Goal: Task Accomplishment & Management: Use online tool/utility

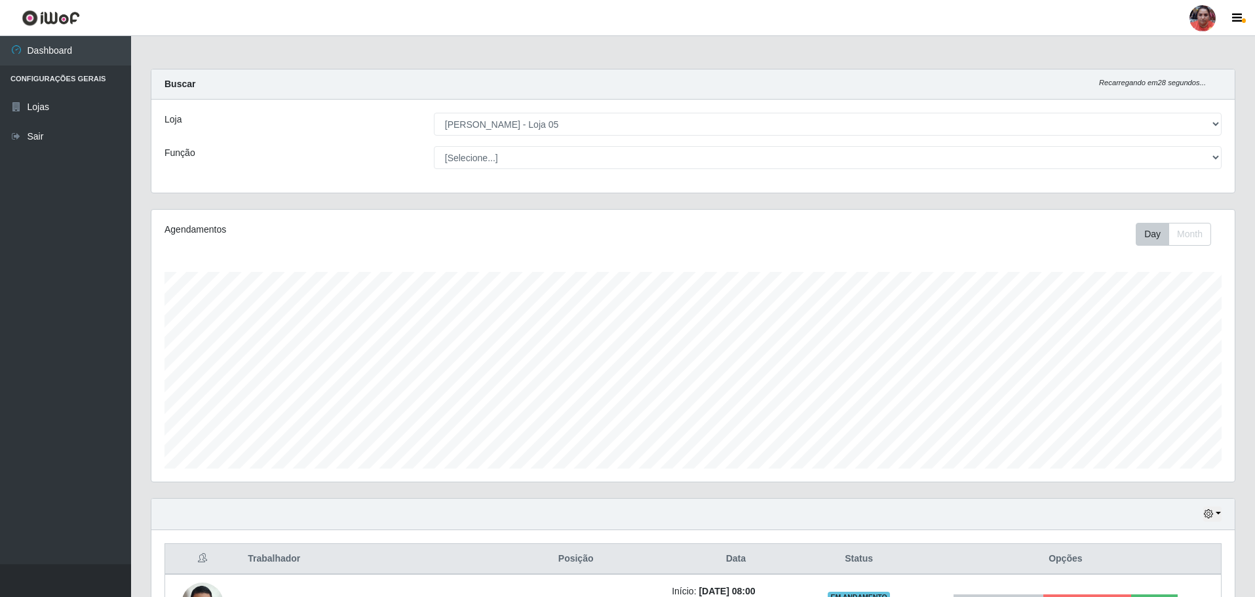
select select "252"
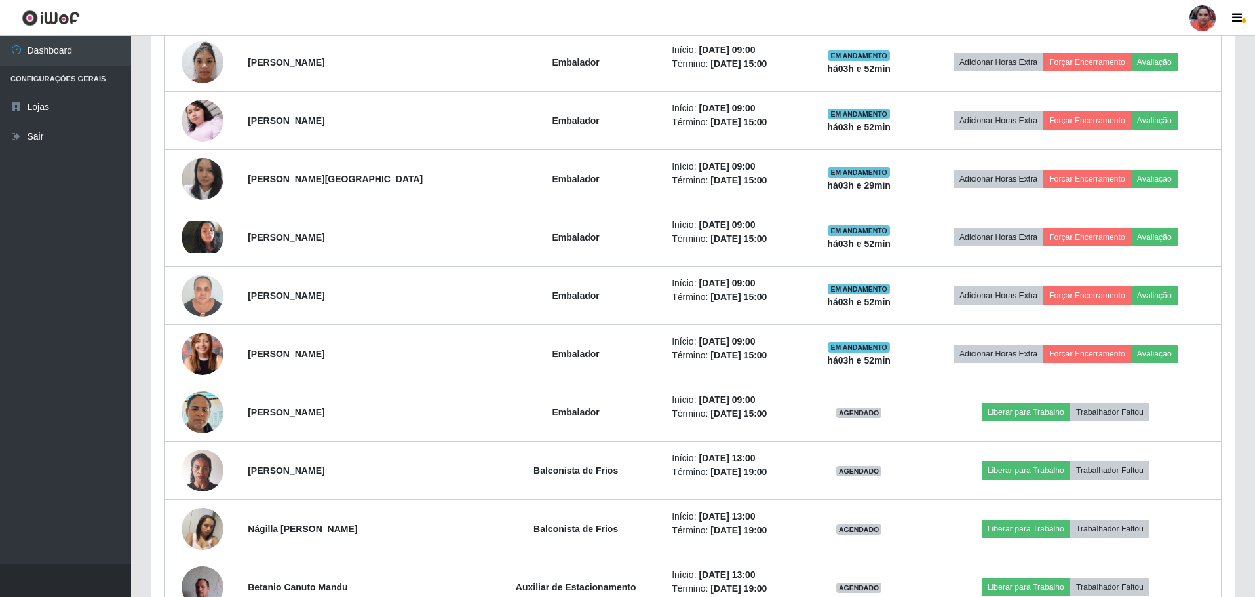
scroll to position [272, 1083]
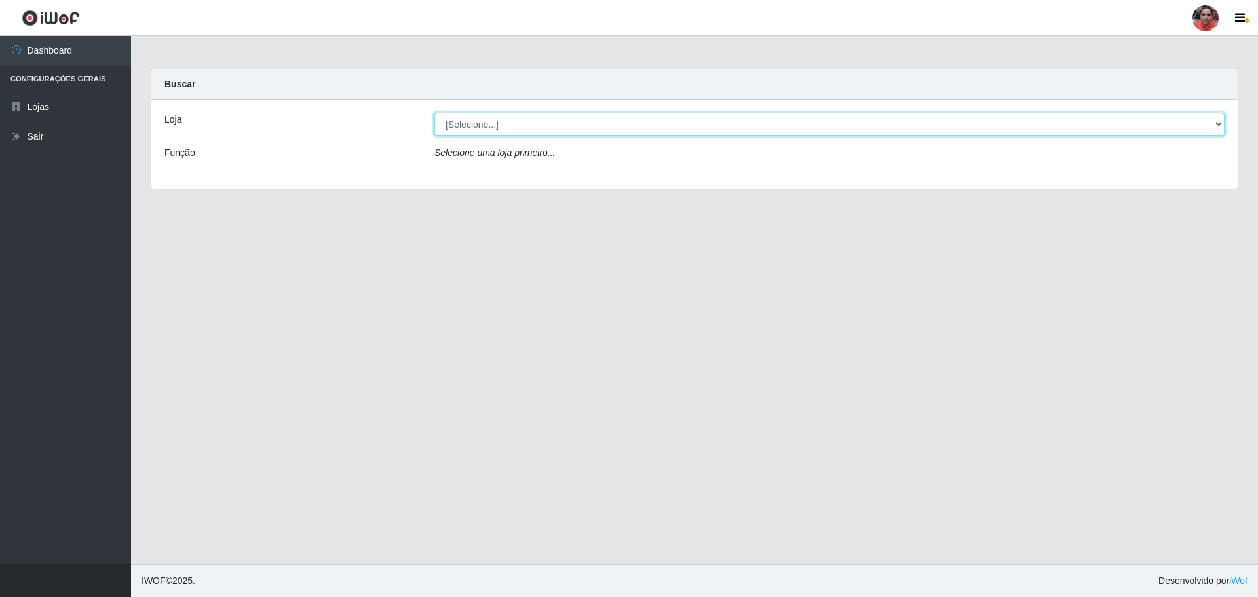
click at [546, 122] on select "[Selecione...] Mar Vermelho - Loja 05" at bounding box center [830, 124] width 790 height 23
select select "252"
click at [435, 113] on select "[Selecione...] Mar Vermelho - Loja 05" at bounding box center [830, 124] width 790 height 23
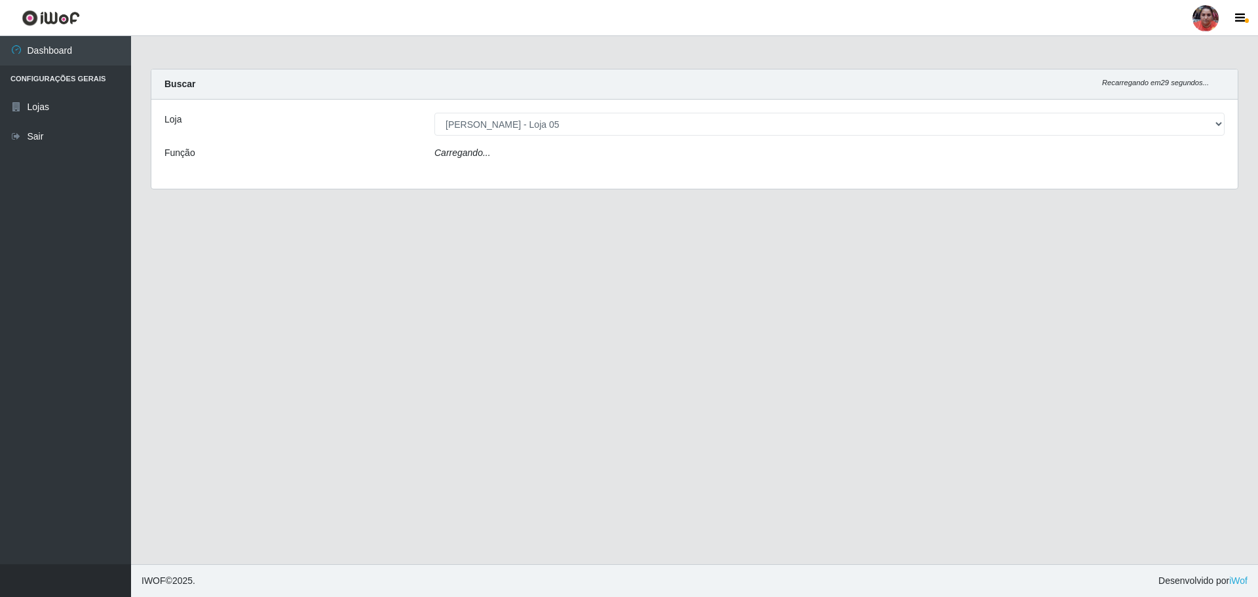
click at [555, 148] on div "Carregando..." at bounding box center [830, 155] width 810 height 19
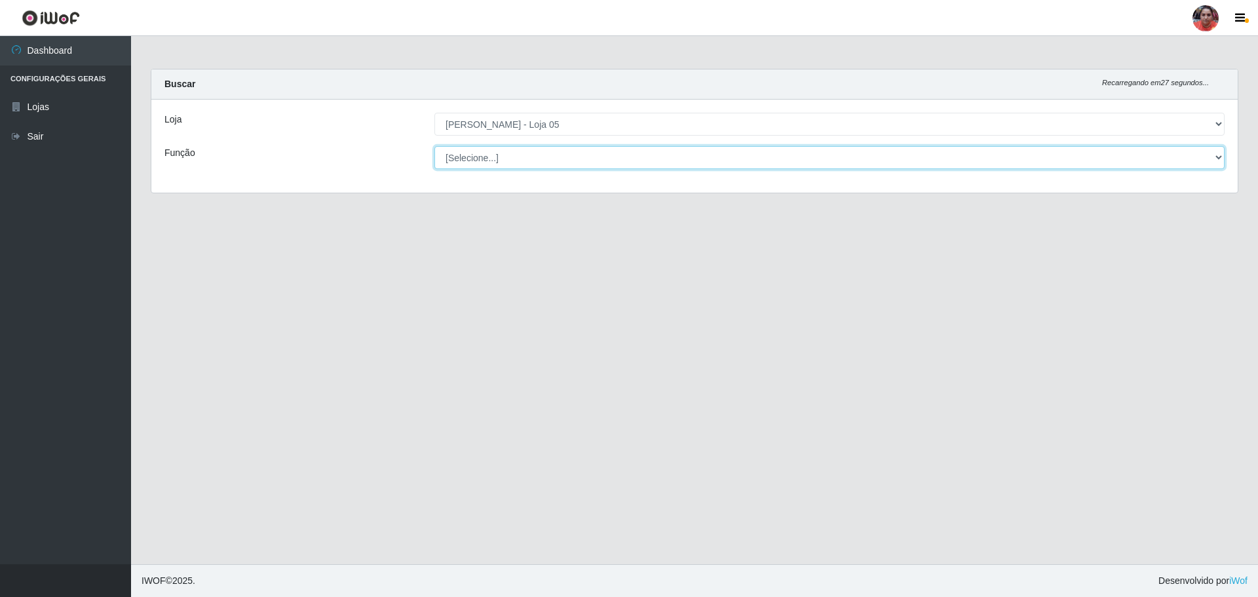
click at [554, 161] on select "[Selecione...] ASG ASG + ASG ++ Auxiliar de Depósito Auxiliar de Depósito + Aux…" at bounding box center [830, 157] width 790 height 23
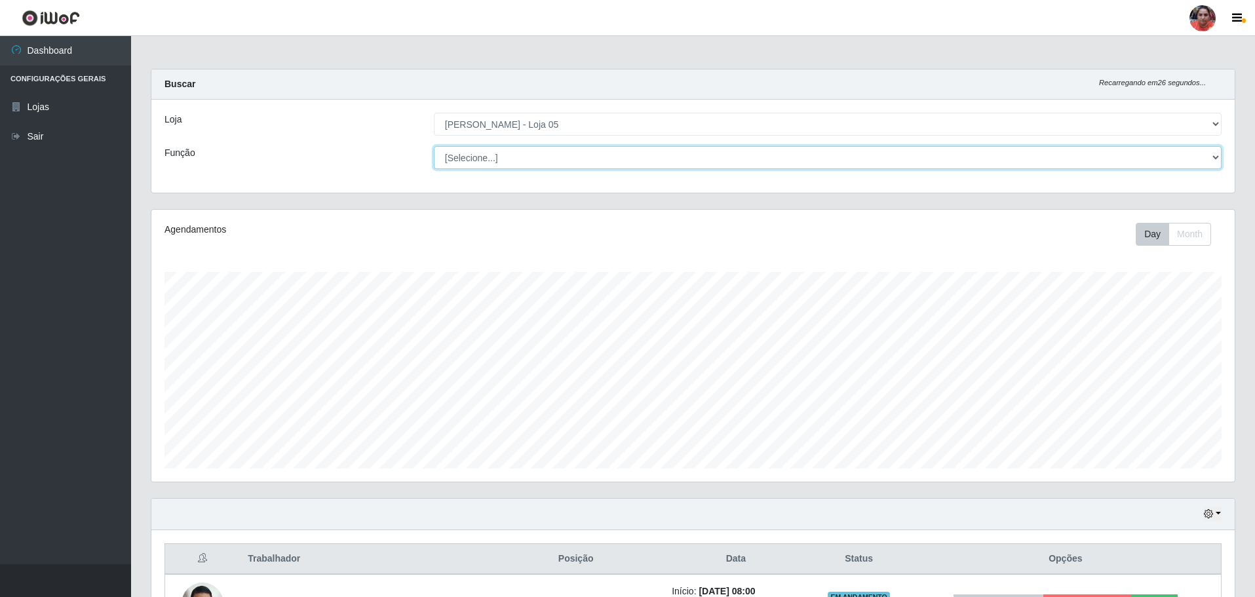
scroll to position [272, 1083]
click at [434, 146] on select "[Selecione...] ASG ASG + ASG ++ Auxiliar de Depósito Auxiliar de Depósito + Aux…" at bounding box center [828, 157] width 788 height 23
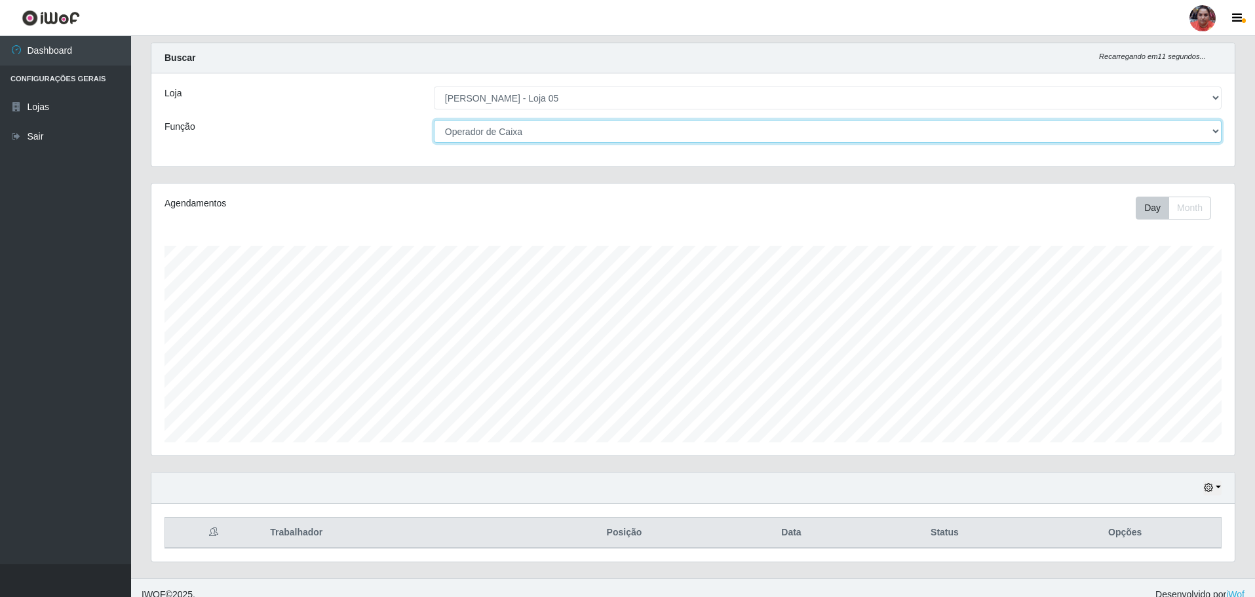
scroll to position [40, 0]
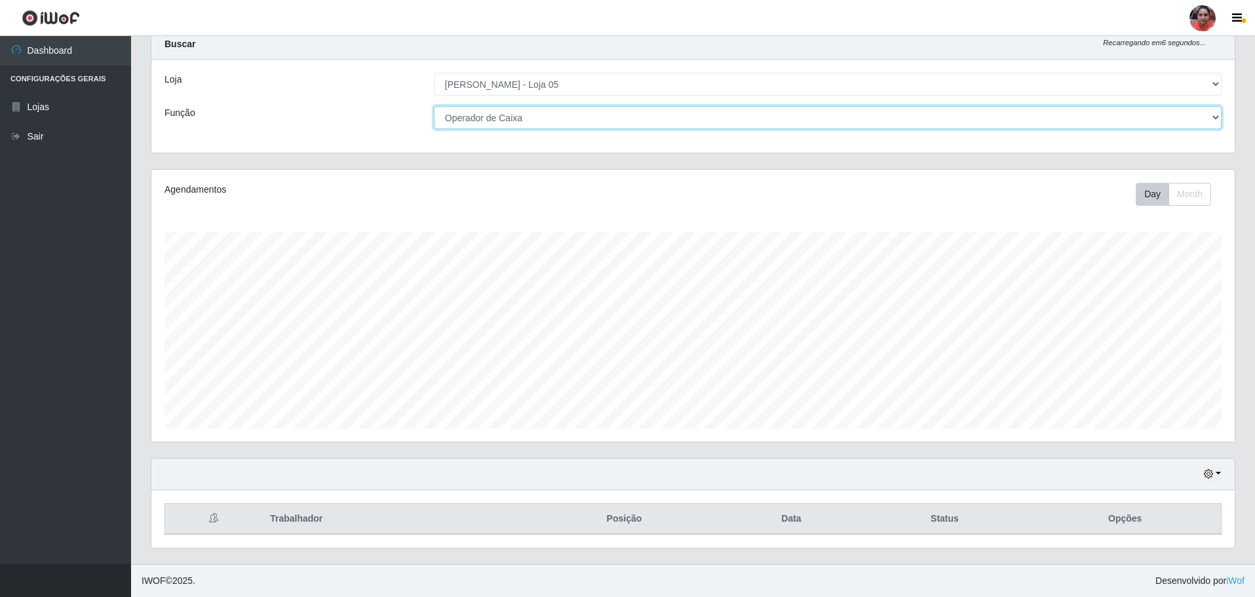
click at [551, 115] on select "[Selecione...] ASG ASG + ASG ++ Auxiliar de Depósito Auxiliar de Depósito + Aux…" at bounding box center [828, 117] width 788 height 23
select select "72"
click at [434, 106] on select "[Selecione...] ASG ASG + ASG ++ Auxiliar de Depósito Auxiliar de Depósito + Aux…" at bounding box center [828, 117] width 788 height 23
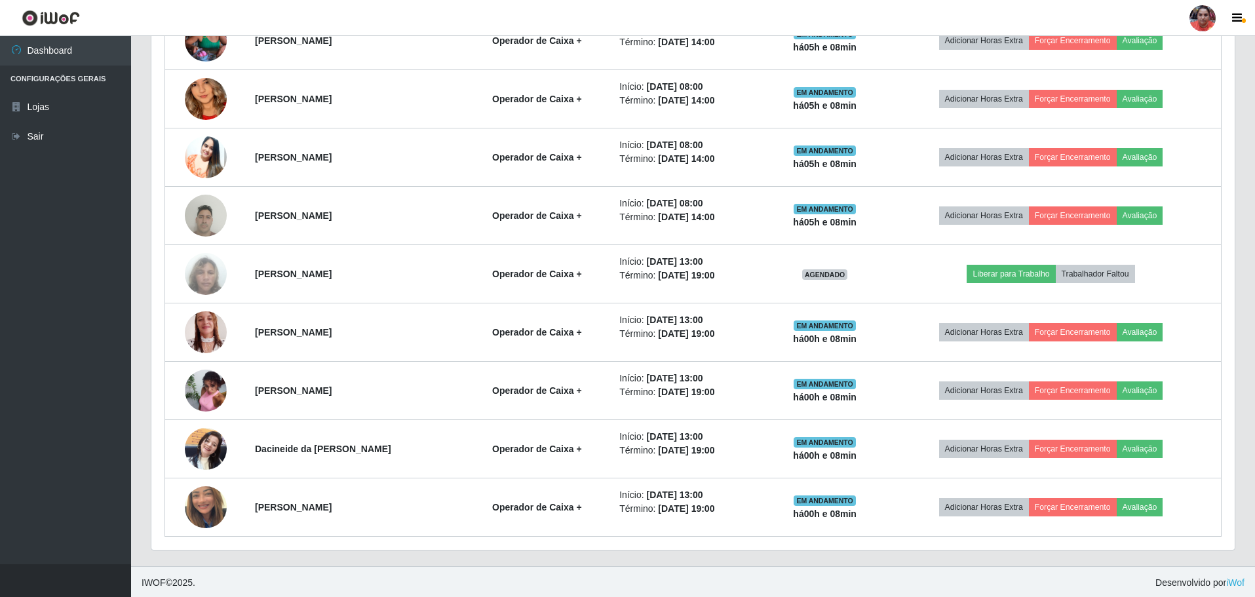
scroll to position [623, 0]
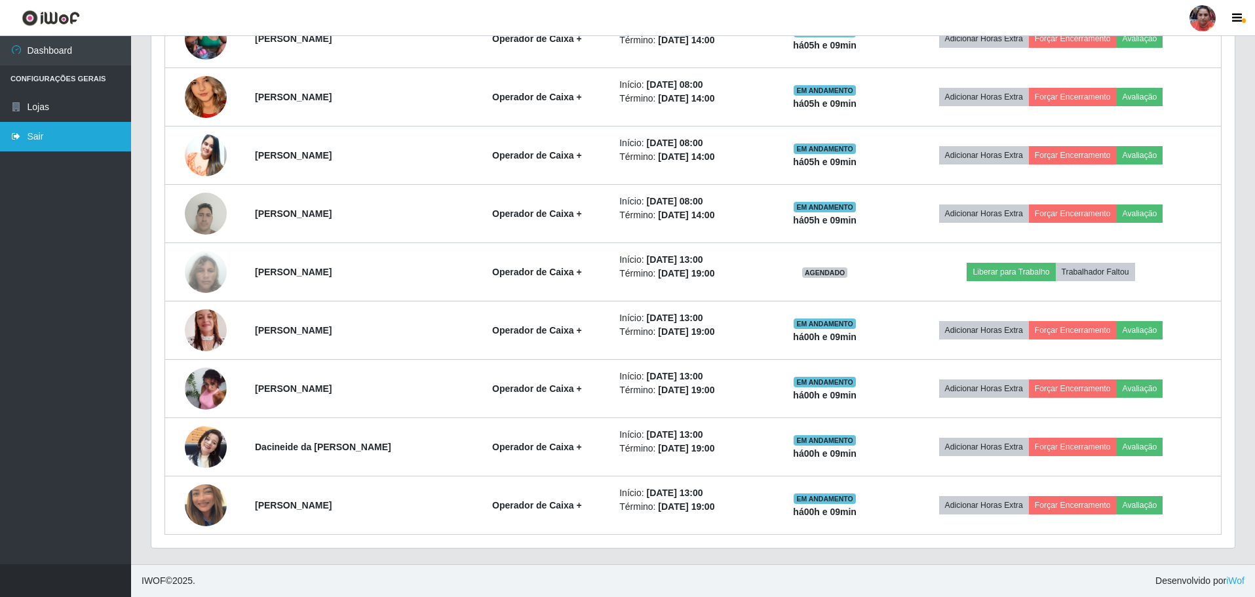
click at [81, 144] on link "Sair" at bounding box center [65, 136] width 131 height 29
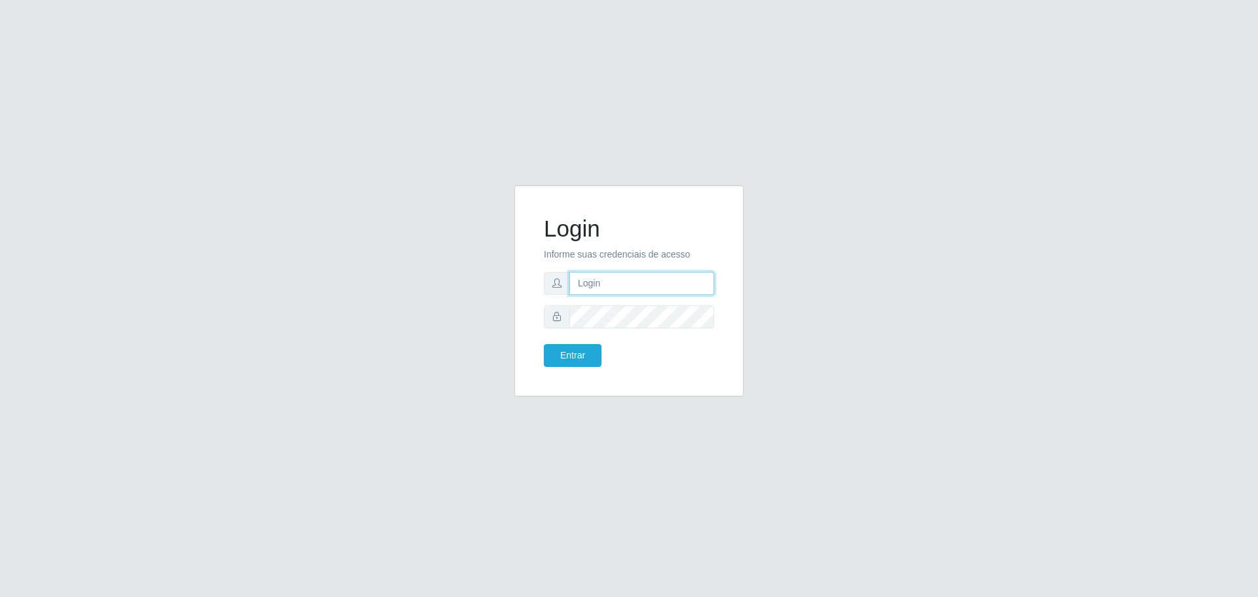
type input "[EMAIL_ADDRESS][DOMAIN_NAME]"
